Goal: Check status

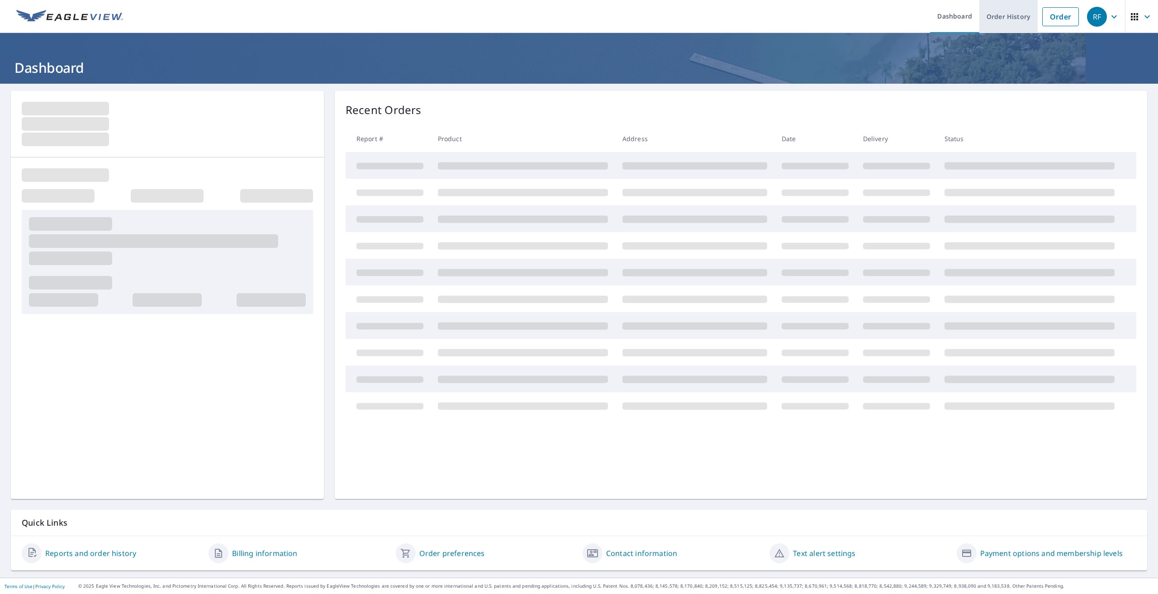
click at [1006, 16] on link "Order History" at bounding box center [1008, 16] width 58 height 33
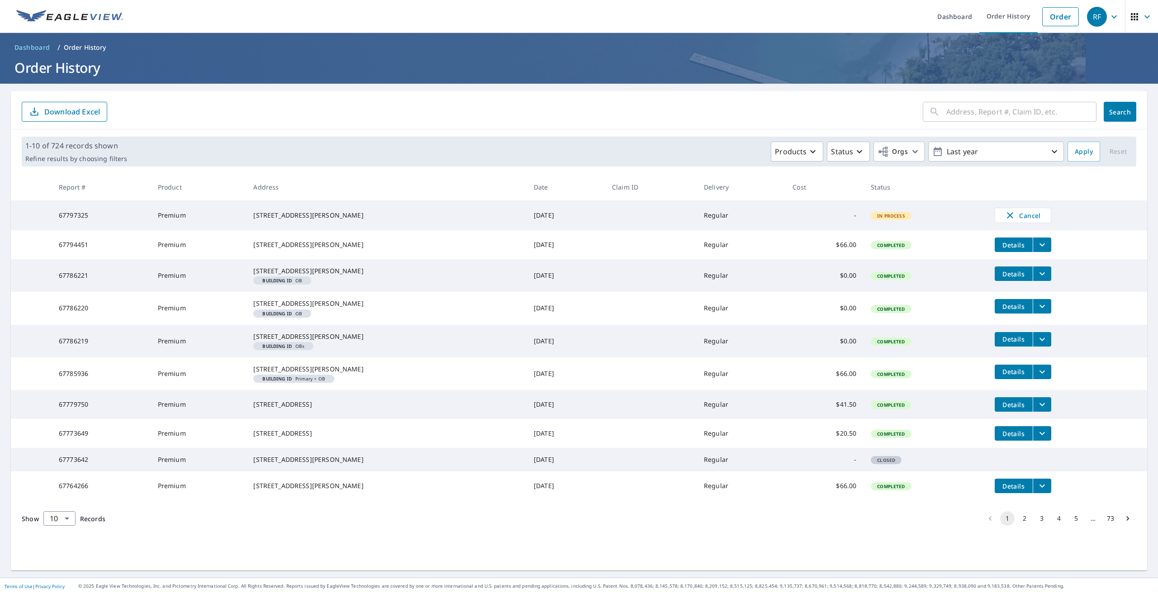
scroll to position [28, 0]
click at [1018, 525] on button "2" at bounding box center [1024, 518] width 14 height 14
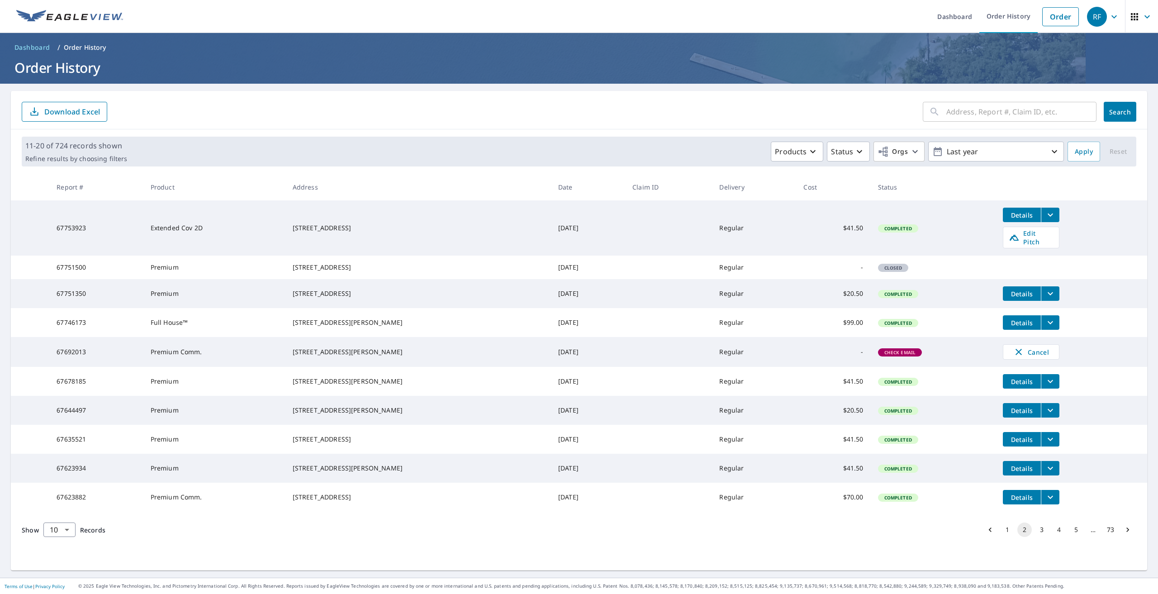
click at [879, 355] on span "Check Email" at bounding box center [900, 352] width 43 height 6
click at [880, 355] on span "Check Email" at bounding box center [900, 352] width 43 height 6
drag, startPoint x: 58, startPoint y: 367, endPoint x: 95, endPoint y: 369, distance: 37.6
click at [95, 367] on td "67692013" at bounding box center [96, 352] width 94 height 30
